Goal: Check status: Check status

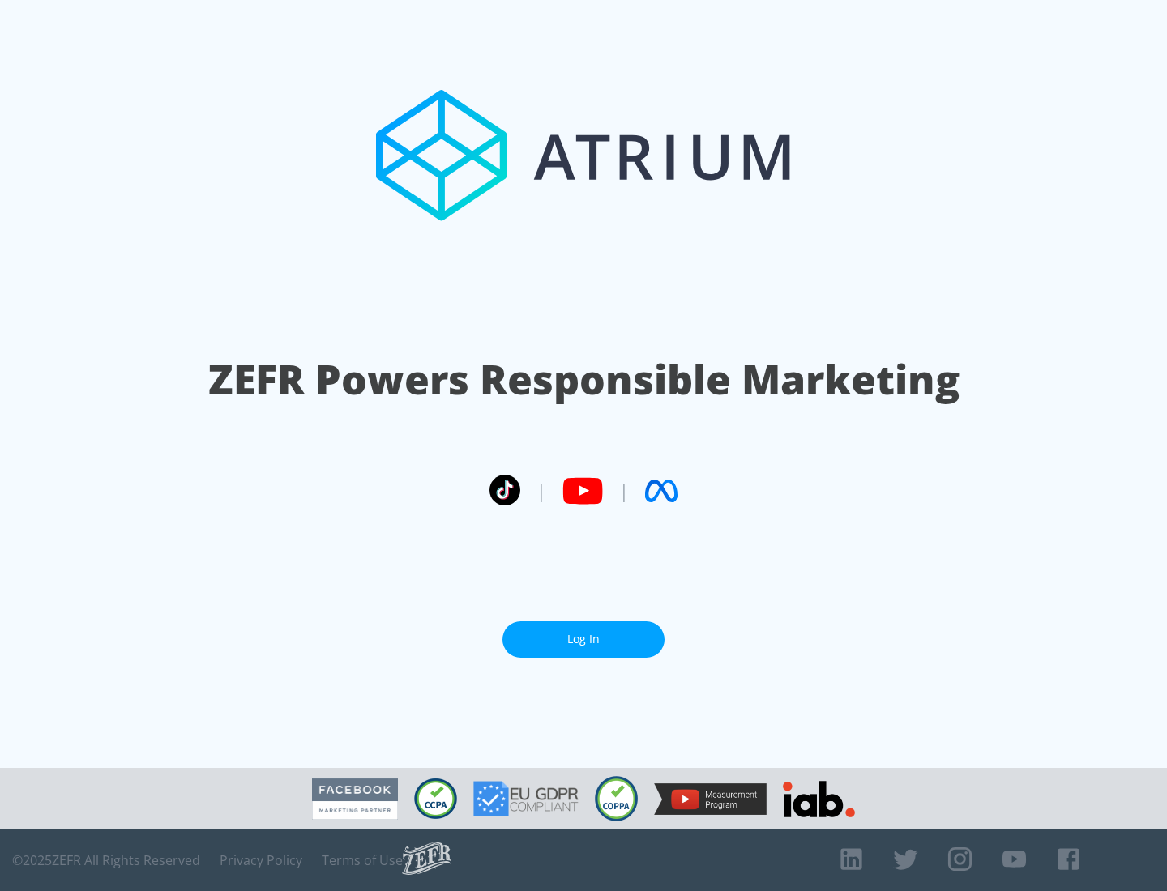
click at [583, 639] on link "Log In" at bounding box center [583, 639] width 162 height 36
